Goal: Task Accomplishment & Management: Manage account settings

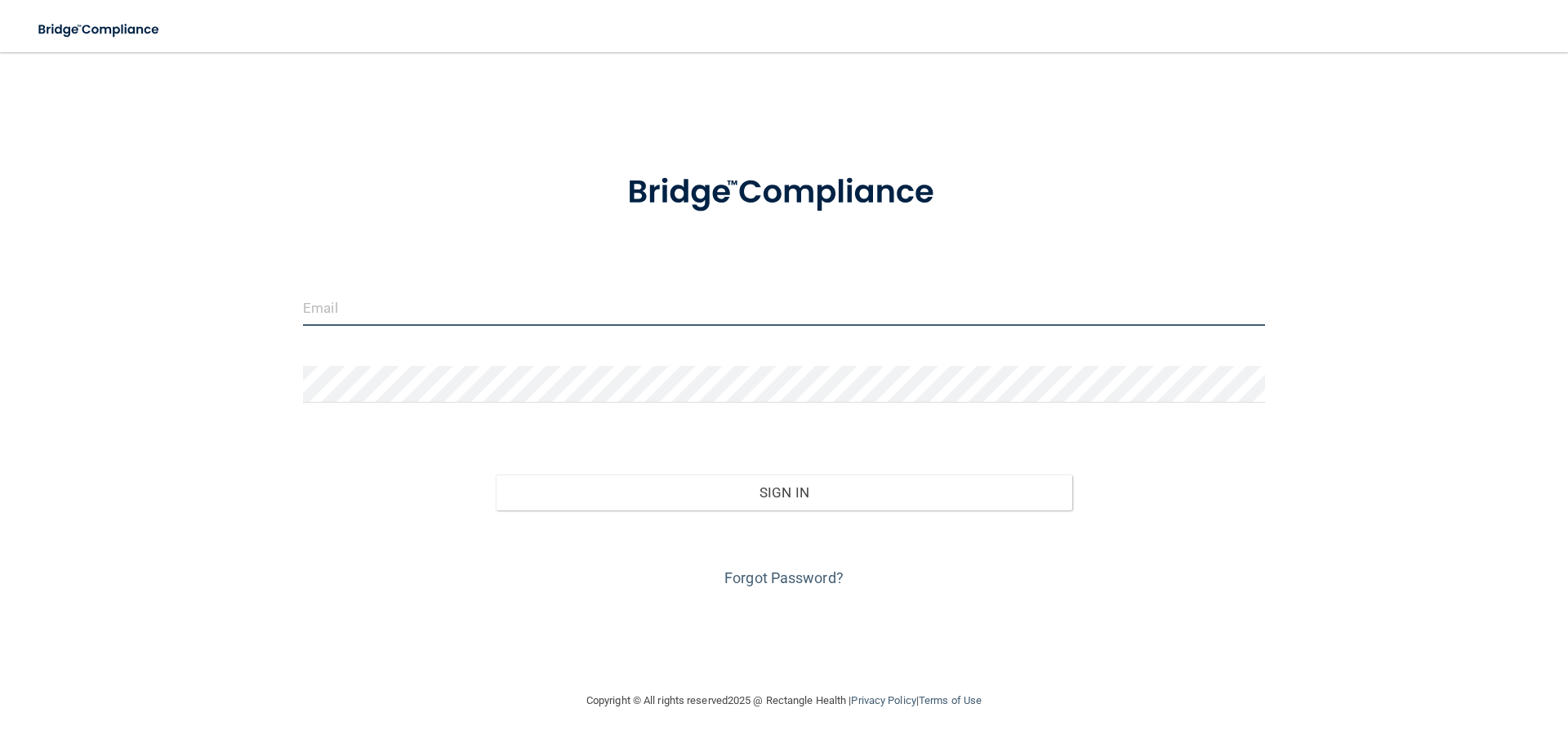
type input "[EMAIL_ADDRESS][DOMAIN_NAME]"
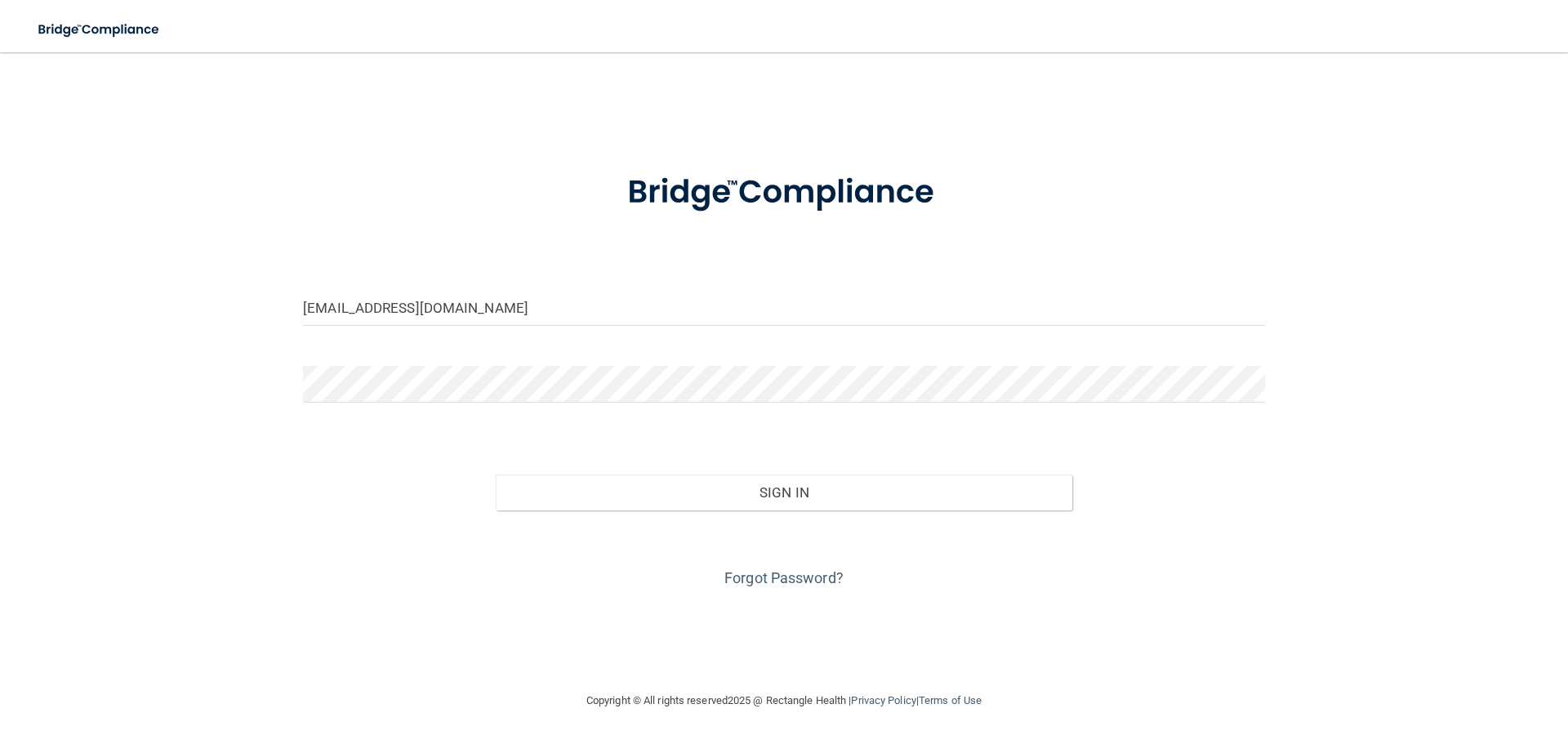
click at [505, 330] on div "[EMAIL_ADDRESS][DOMAIN_NAME]" at bounding box center [784, 313] width 987 height 49
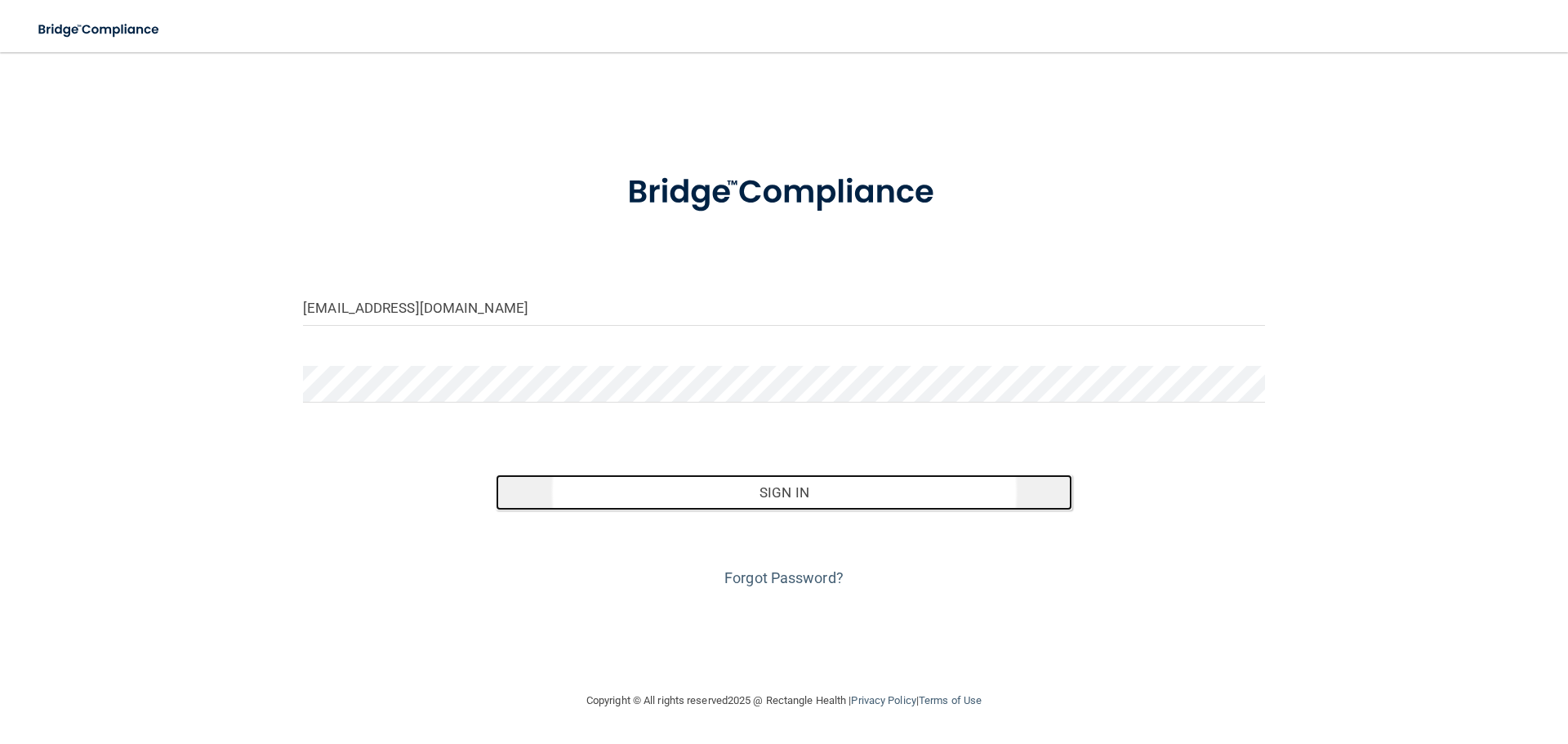
click at [722, 504] on button "Sign In" at bounding box center [784, 492] width 577 height 36
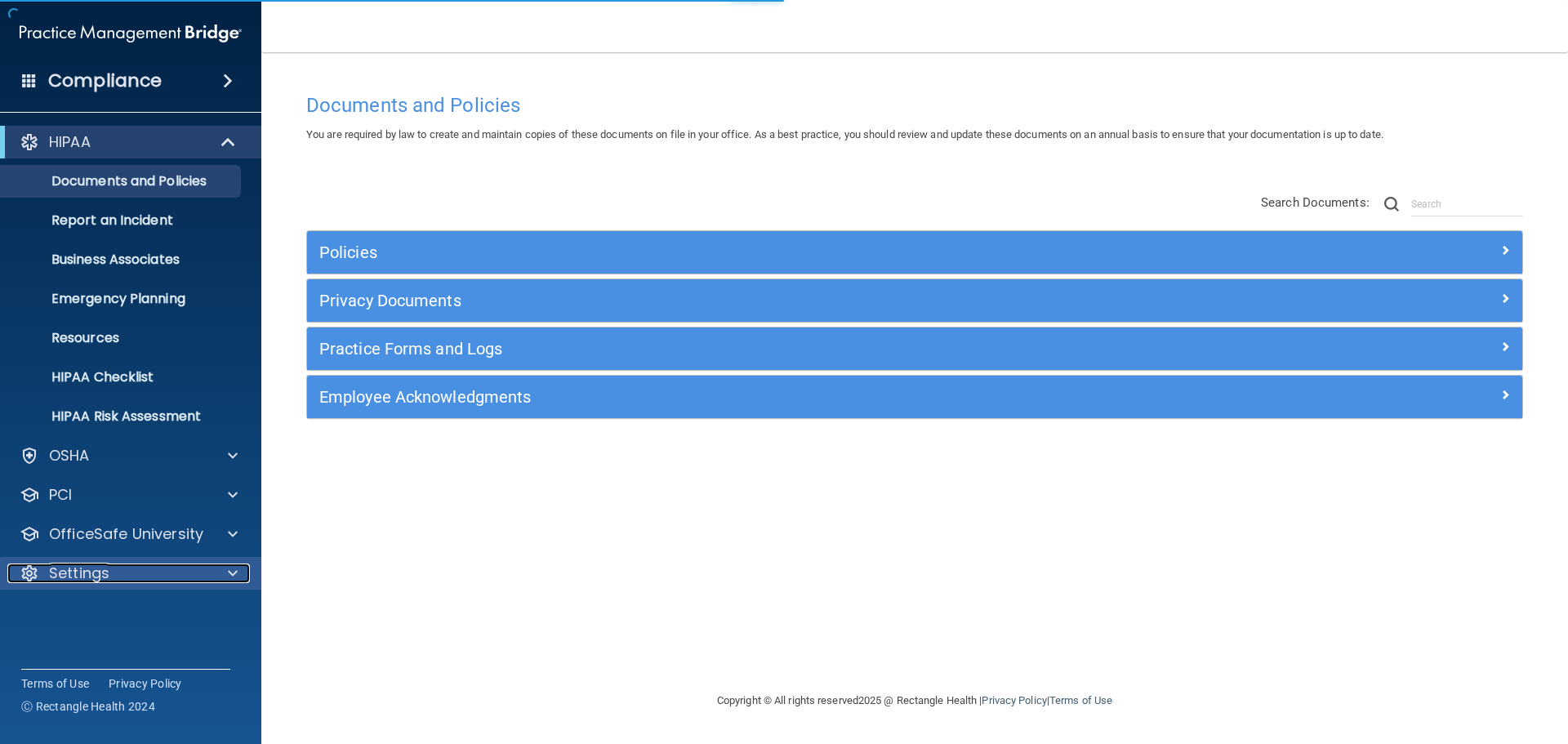
click at [84, 579] on p "Settings" at bounding box center [79, 573] width 61 height 19
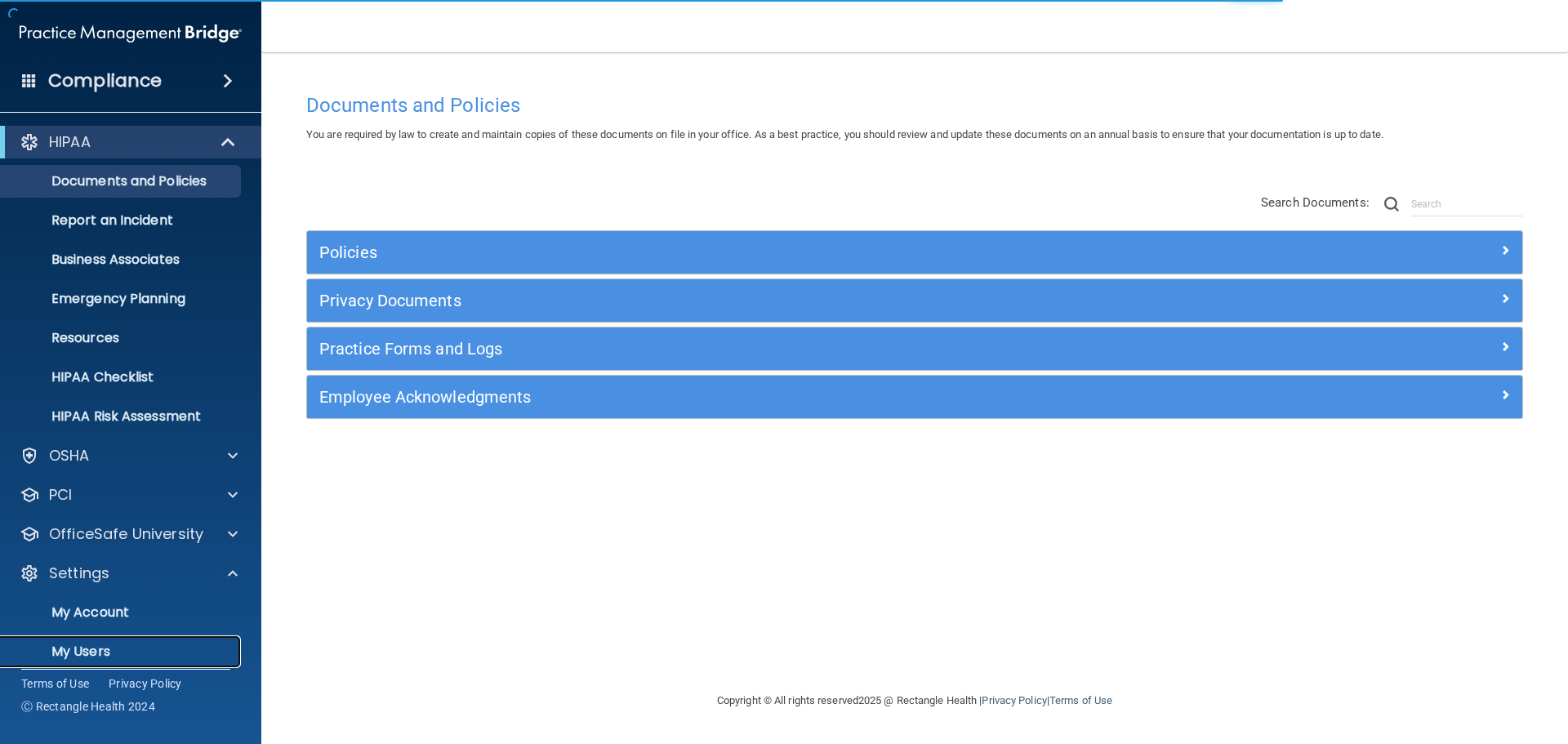
click at [100, 646] on p "My Users" at bounding box center [122, 651] width 223 height 16
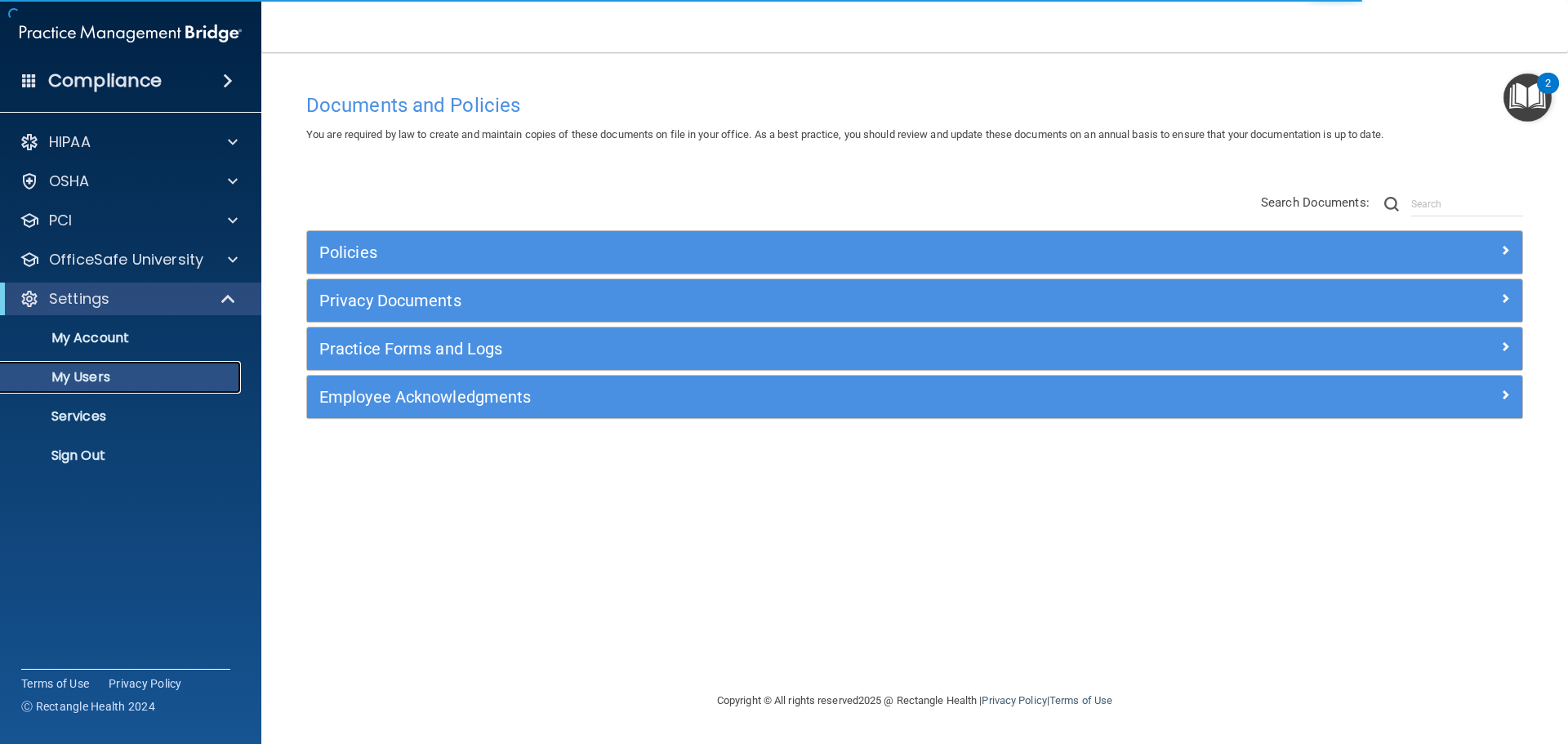
select select "20"
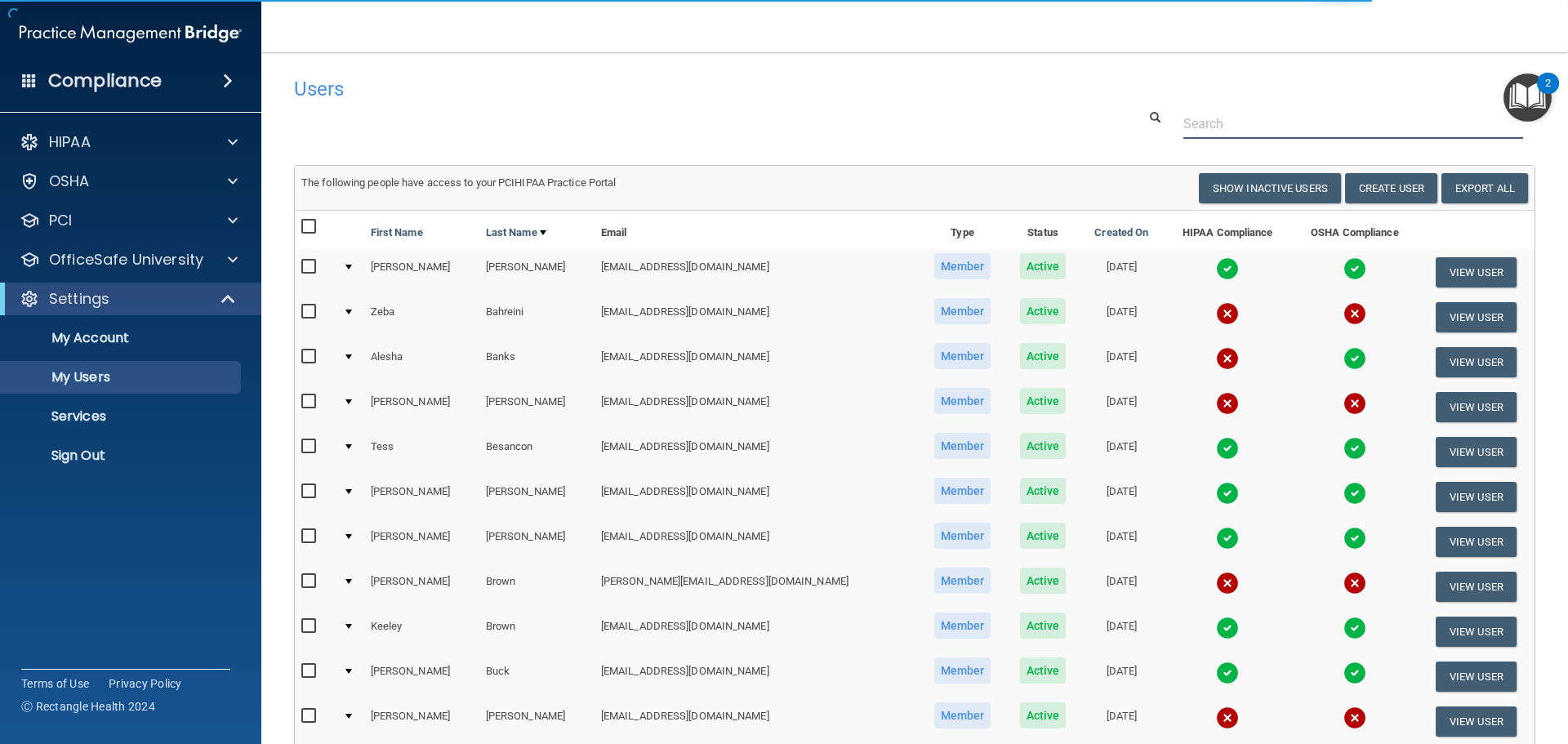
click at [1271, 119] on input "text" at bounding box center [1353, 124] width 340 height 30
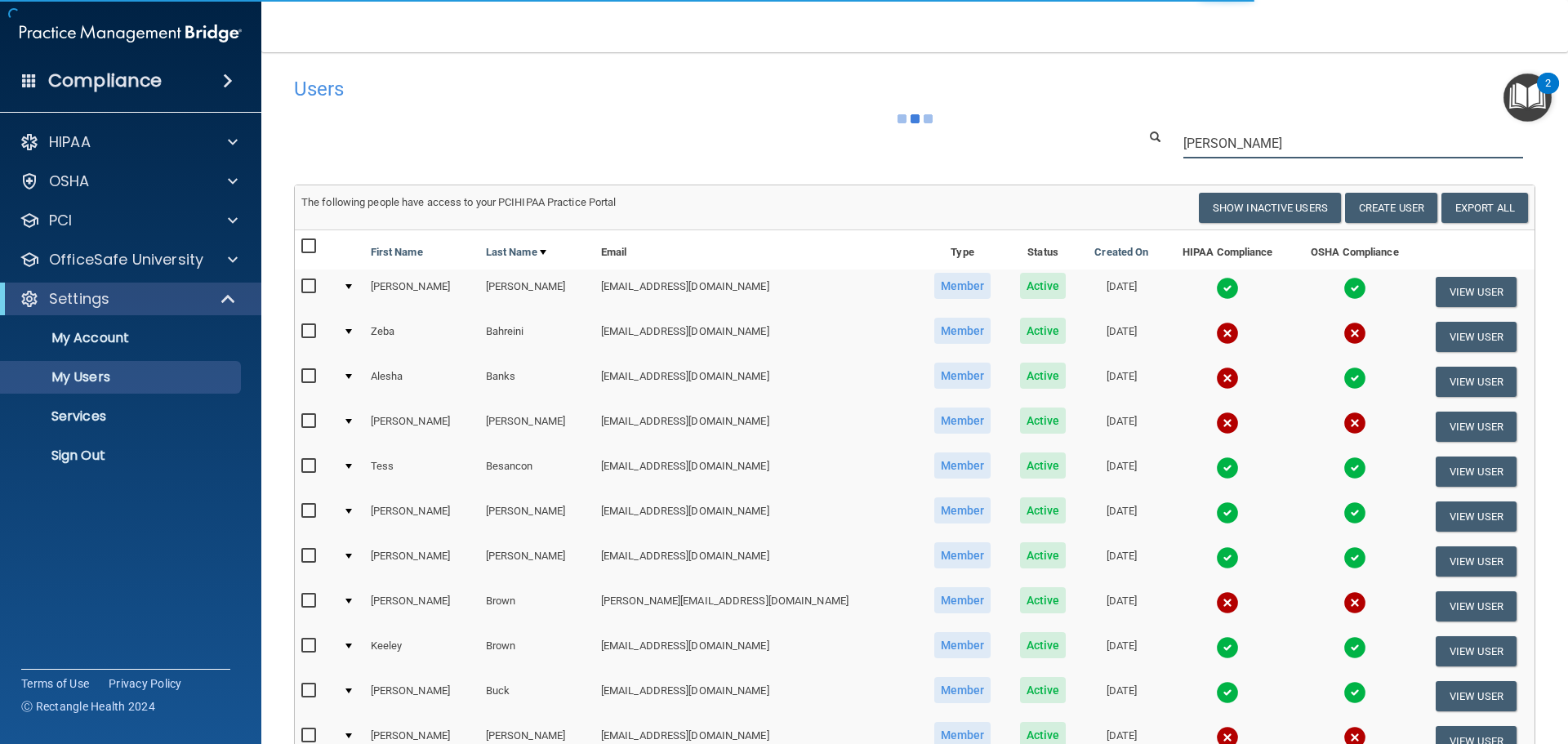
type input "[PERSON_NAME]"
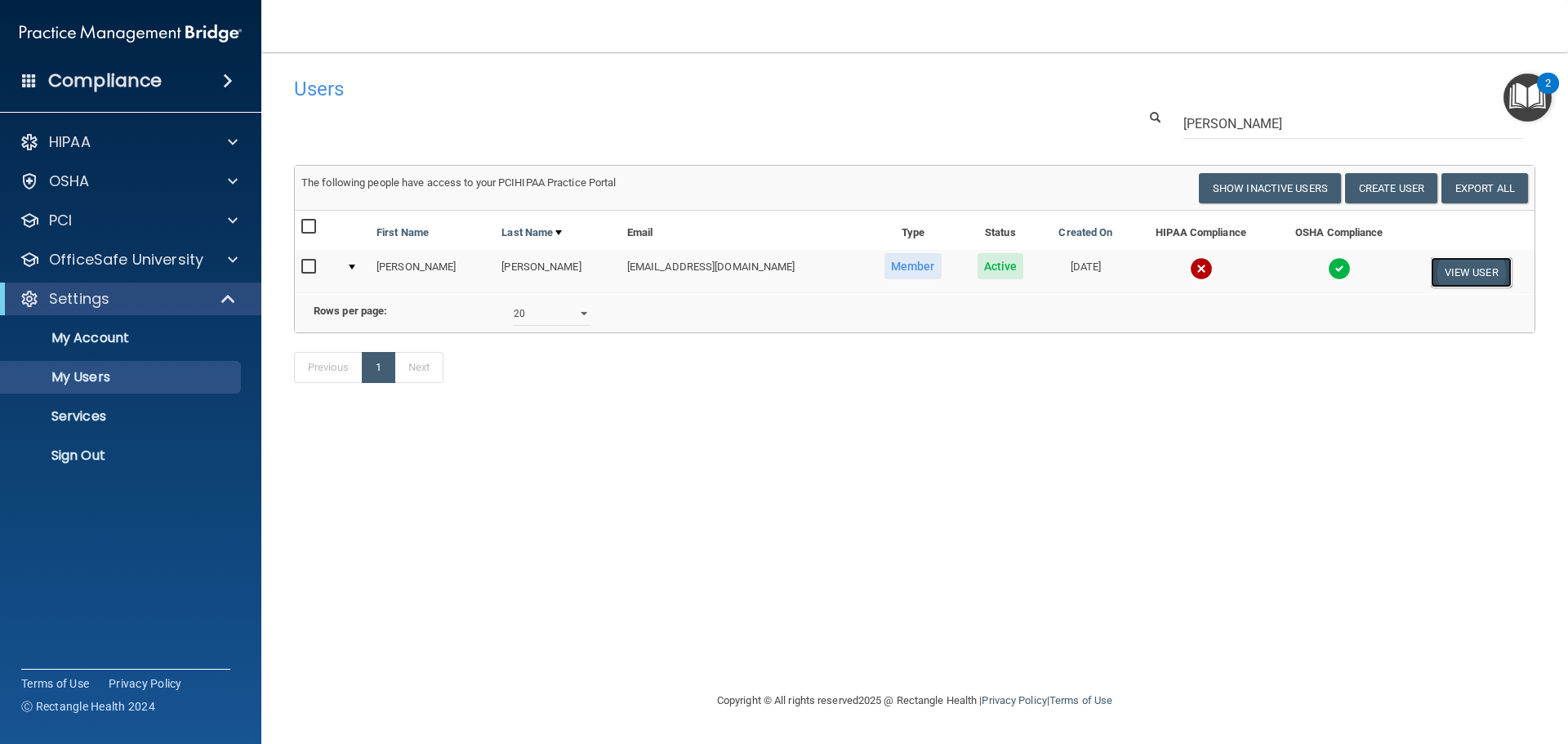
click at [1444, 265] on button "View User" at bounding box center [1472, 272] width 81 height 30
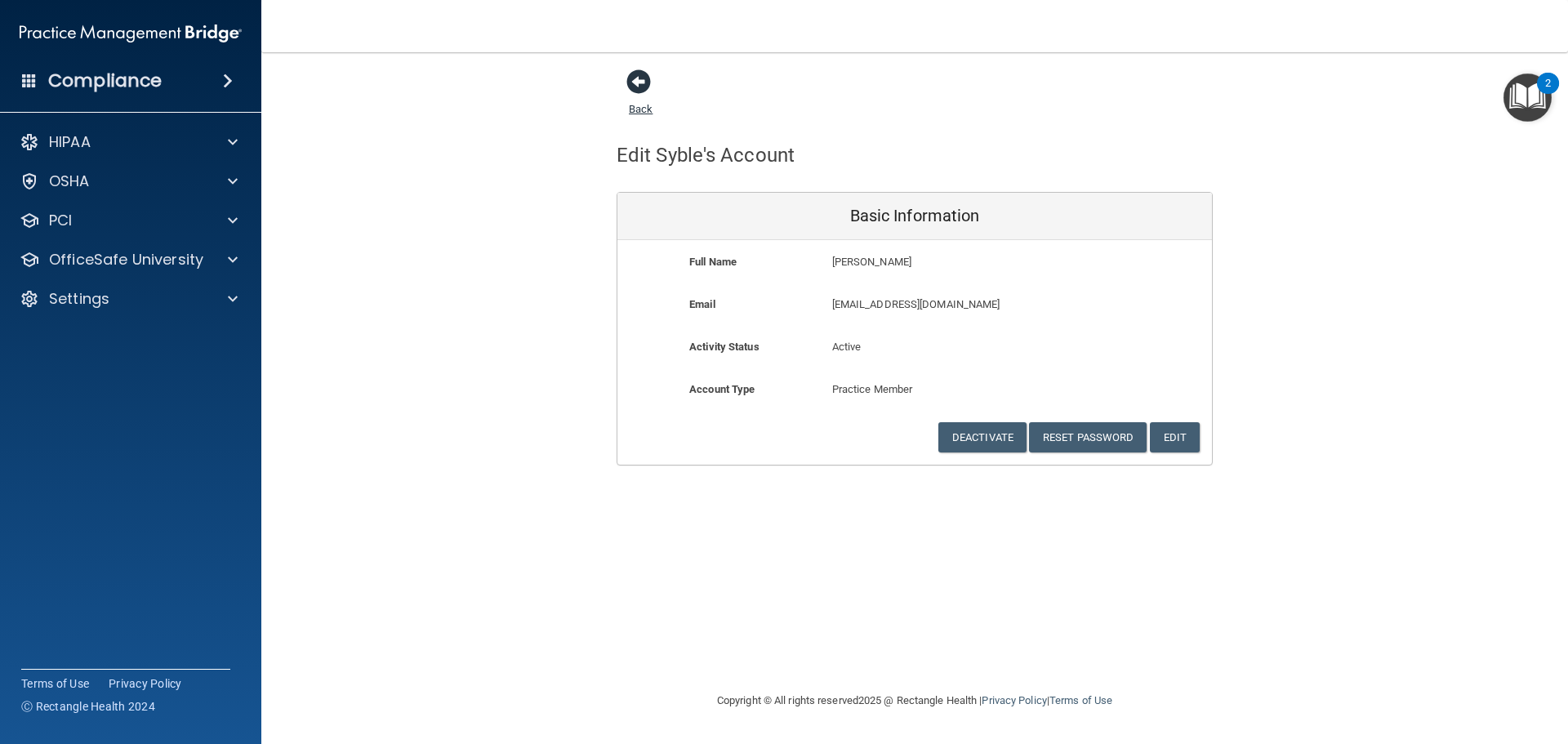
click at [644, 70] on span at bounding box center [638, 81] width 24 height 24
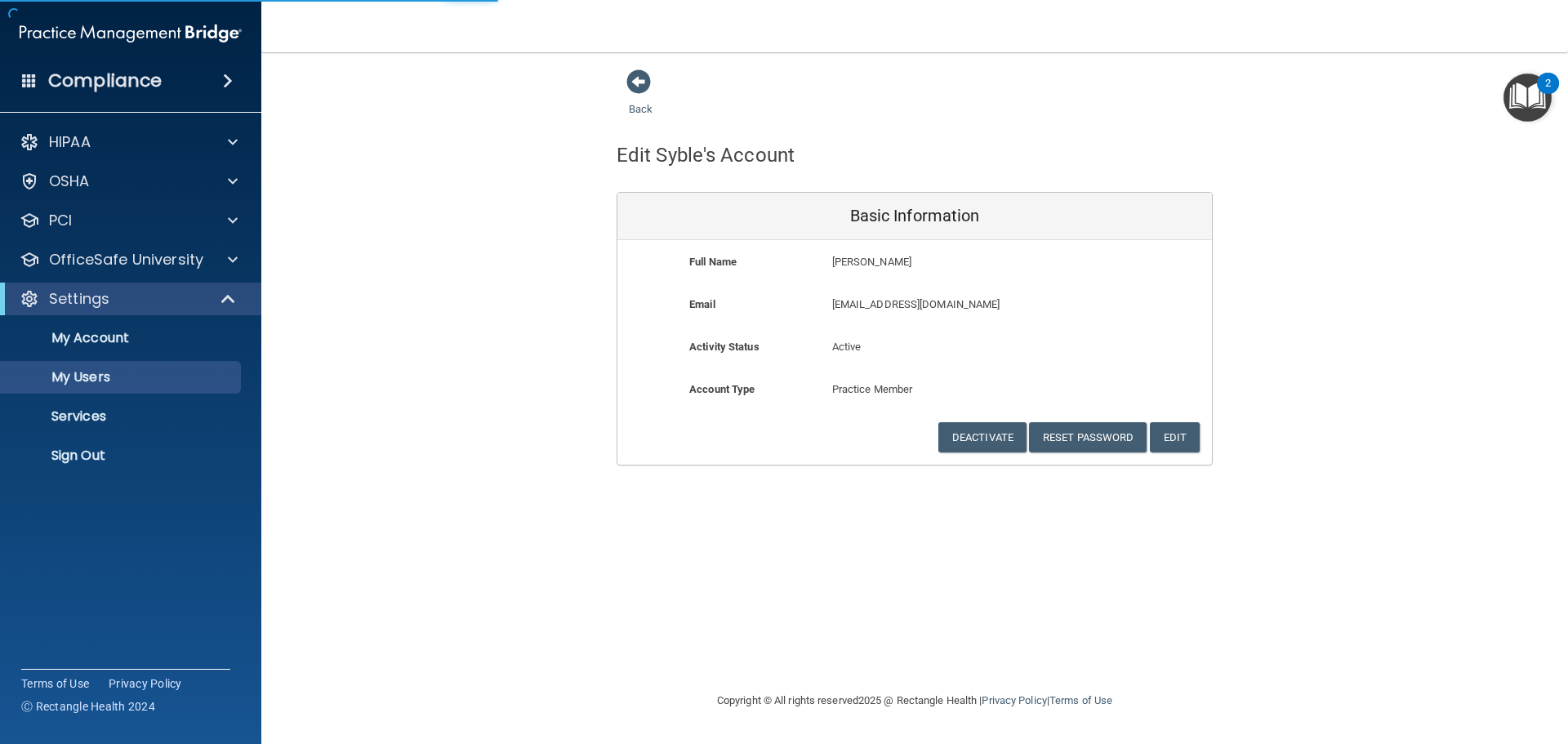
select select "20"
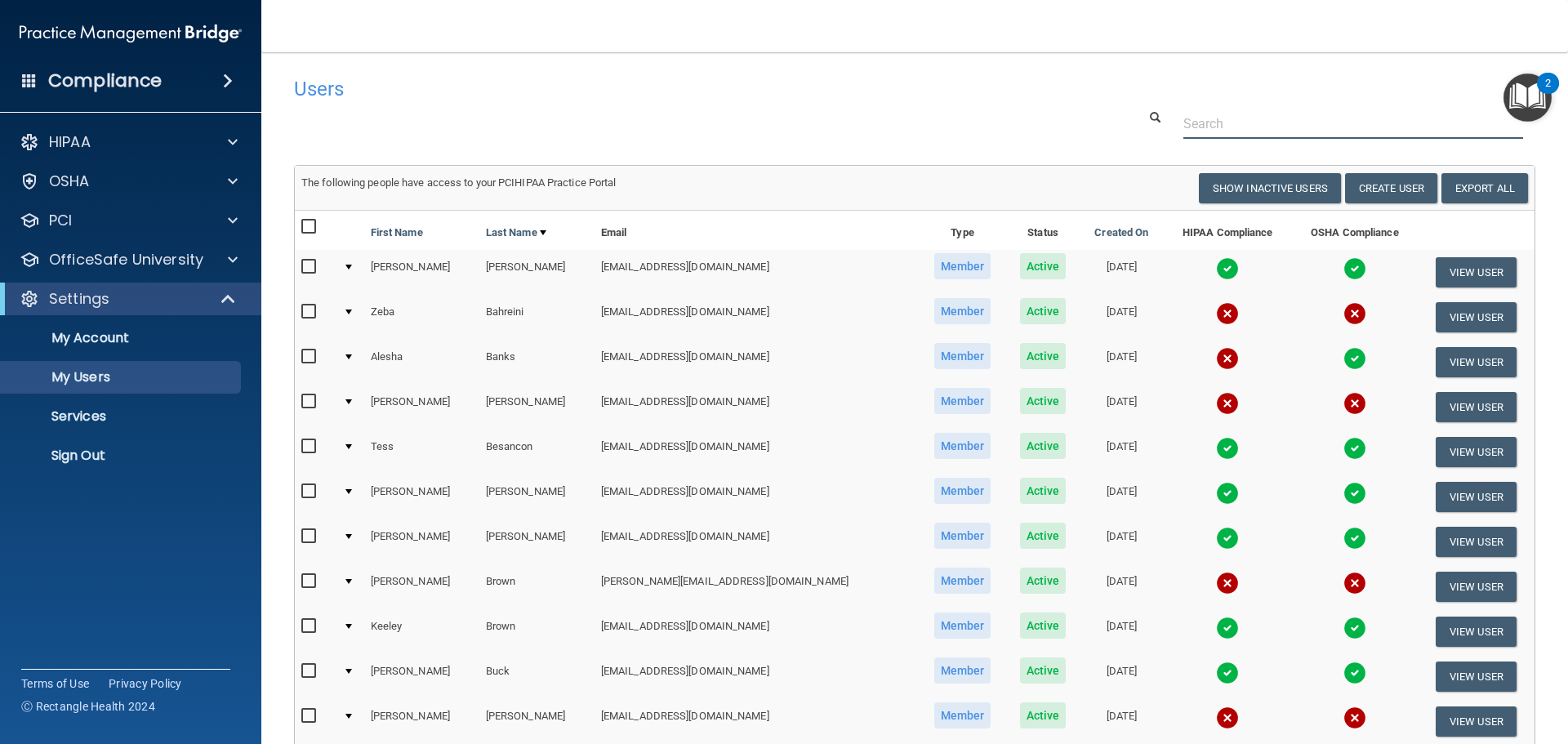
click at [1250, 139] on input "text" at bounding box center [1353, 124] width 340 height 30
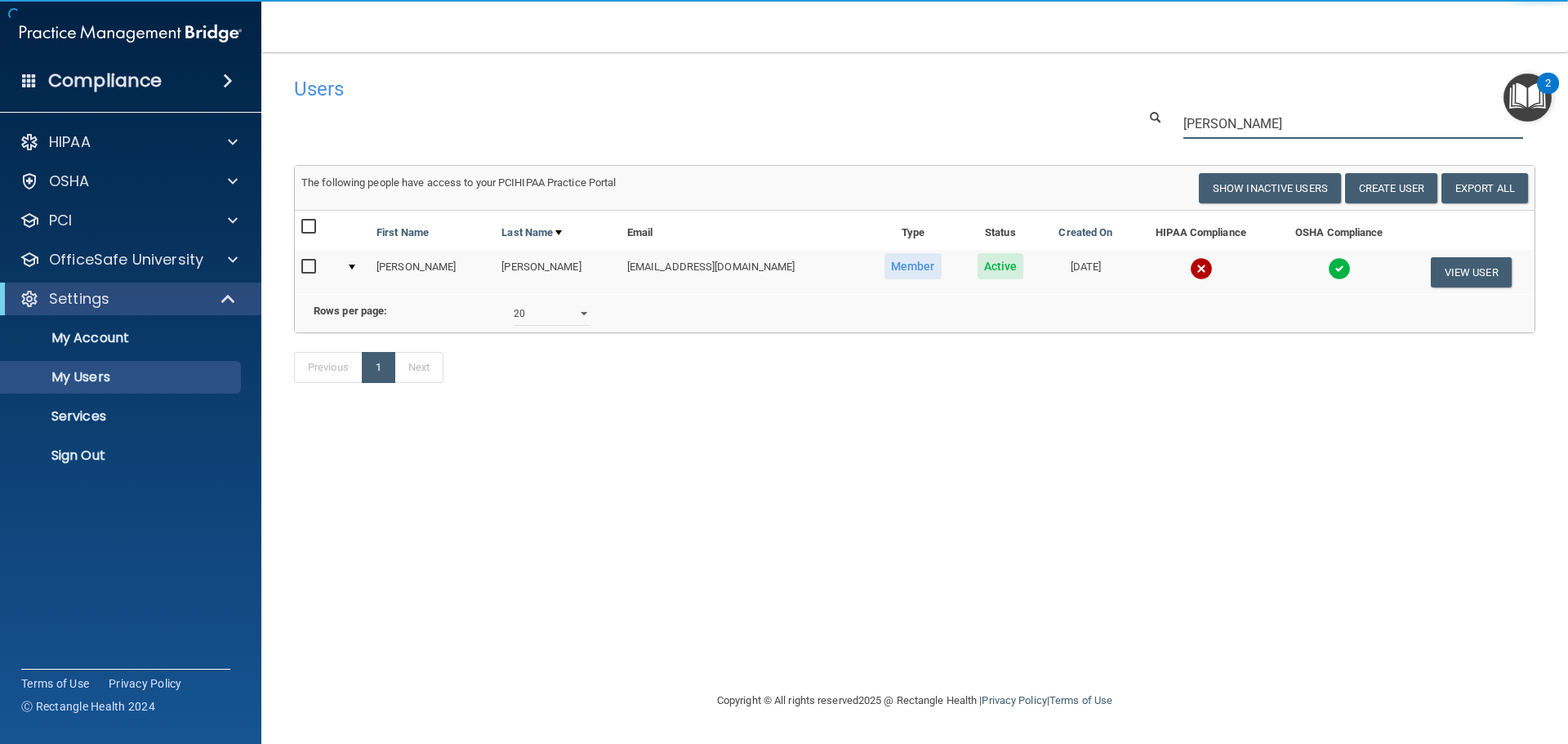
type input "[PERSON_NAME]"
click at [1329, 261] on img at bounding box center [1340, 268] width 23 height 23
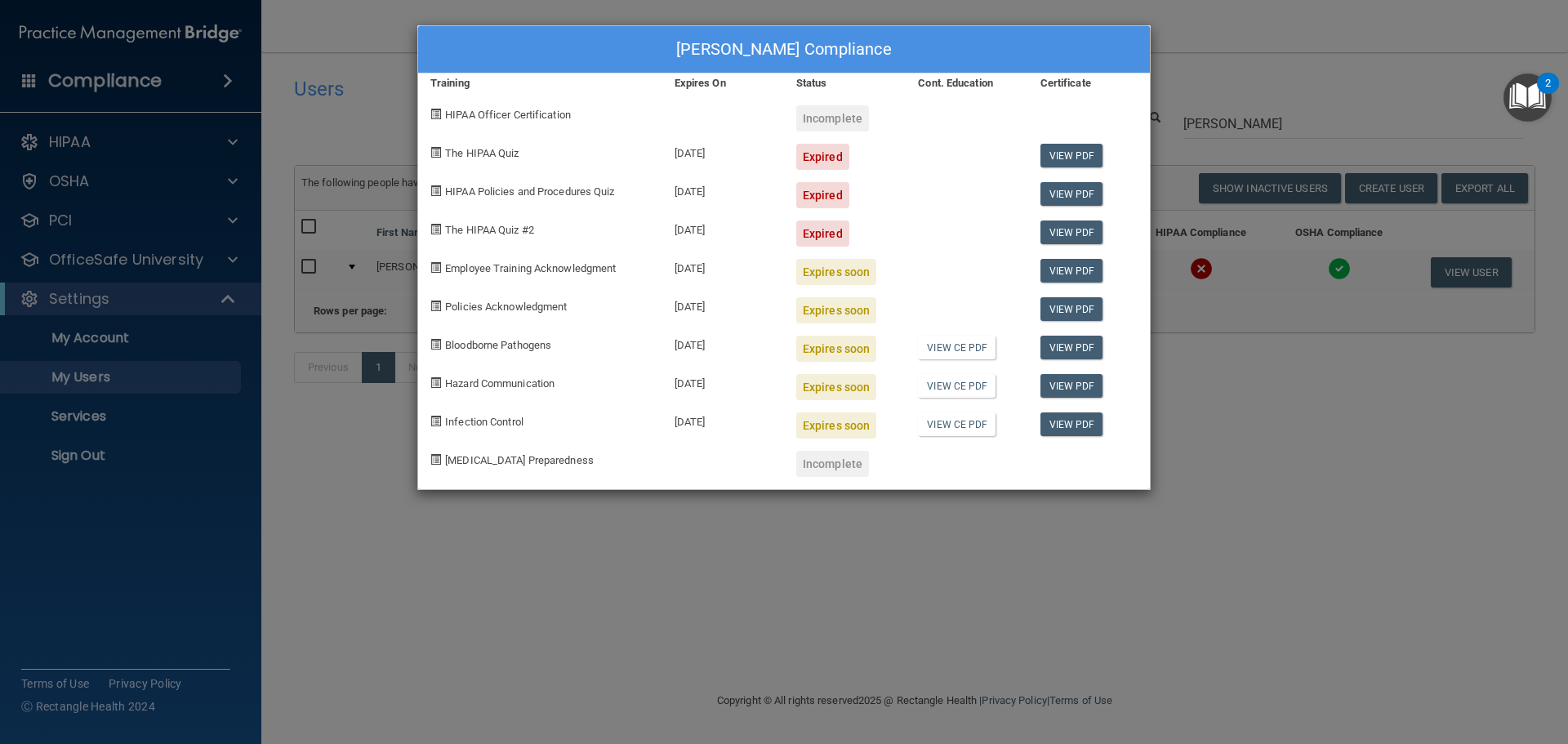
drag, startPoint x: 677, startPoint y: 265, endPoint x: 756, endPoint y: 270, distance: 79.2
click at [756, 270] on div "[DATE]" at bounding box center [723, 266] width 121 height 39
click at [753, 273] on div "[DATE]" at bounding box center [723, 266] width 121 height 39
click at [975, 345] on link "View CE PDF" at bounding box center [957, 347] width 78 height 24
click at [1419, 671] on div "[PERSON_NAME] Compliance Training Expires On Status Cont. Education Certificate…" at bounding box center [784, 372] width 1568 height 744
